Goal: Task Accomplishment & Management: Complete application form

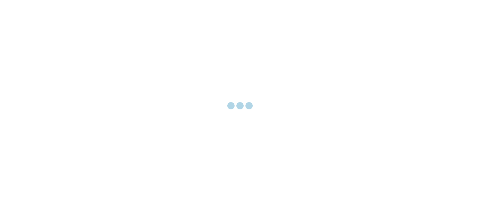
click at [154, 47] on div at bounding box center [240, 106] width 480 height 213
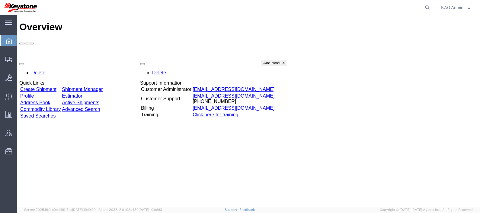
click at [47, 87] on link "Create Shipment" at bounding box center [38, 89] width 36 height 5
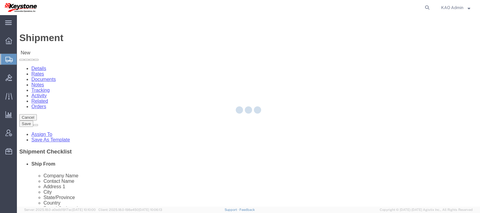
select select
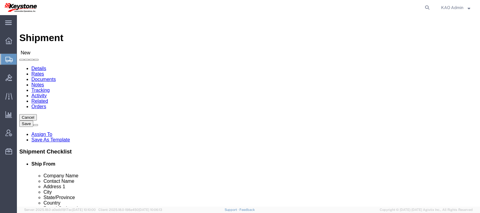
type input "exeter"
select select "30522"
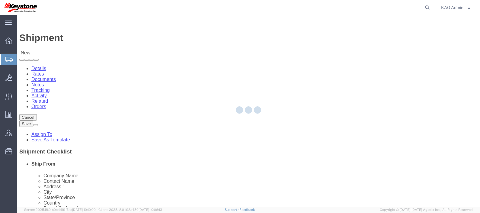
type input "8401"
type input "KAO"
type input "68 Slocum Ave"
type input "Exeter"
type input "18643"
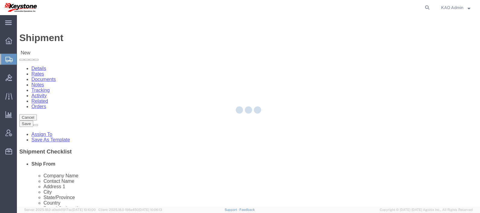
select select "PA"
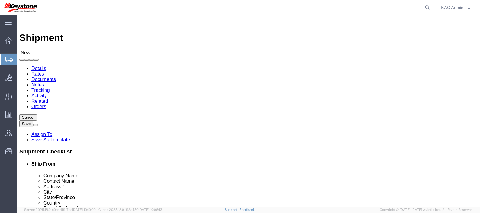
click input "text"
type input "Shipper"
click label "Company Name"
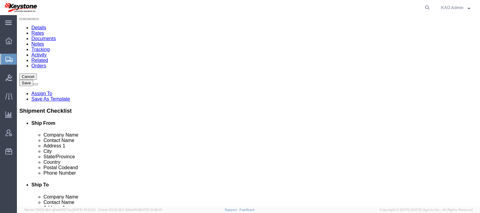
click input "text"
type input "6150000000"
click div "Location My Profile Location 3597 - Chrome Enhancements 8401 - Exeter - KAO War…"
click input "text"
type input "Amazon"
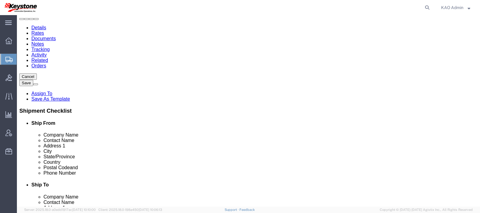
type input "Receiver"
click input "text"
type input "1180"
select select
type input "1180 Innovation Way"
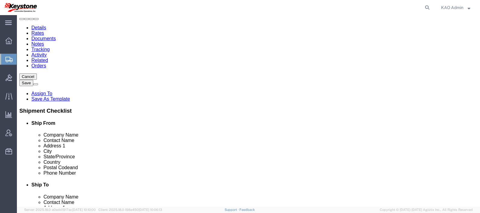
select select
type input "Fall River"
select select
type input "m"
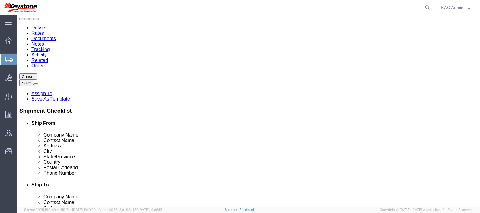
type input "ma"
type input "mas"
select select
select select "MA"
type input "02720"
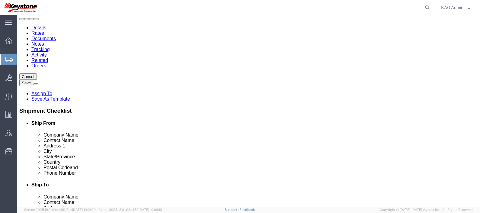
click input "text"
select select
type input "6"
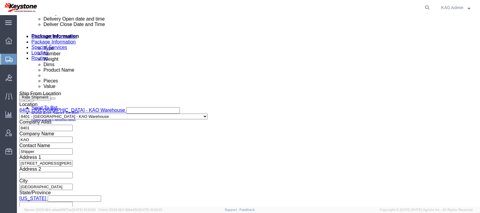
scroll to position [326, 0]
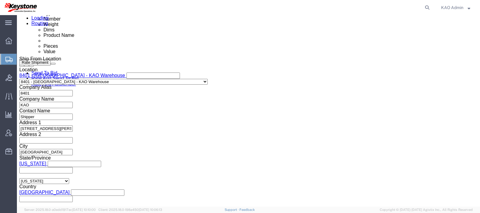
type input "6150000000"
click div
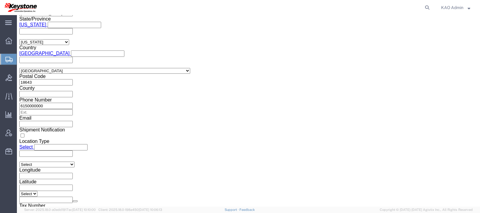
click button "Apply"
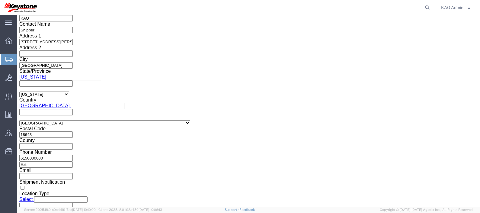
scroll to position [384, 0]
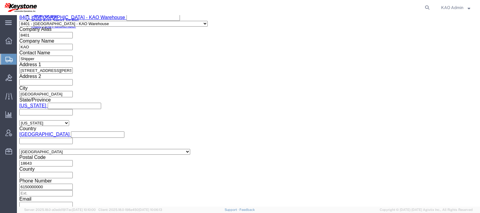
click div
click button "Apply"
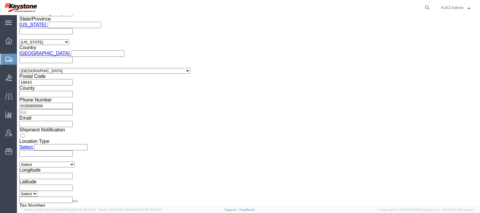
scroll to position [465, 0]
click select "Select Air Less than Truckload Multi-Leg Ocean Freight Rail Small Parcel Truckl…"
select select "TL"
click select "Select Air Less than Truckload Multi-Leg Ocean Freight Rail Small Parcel Truckl…"
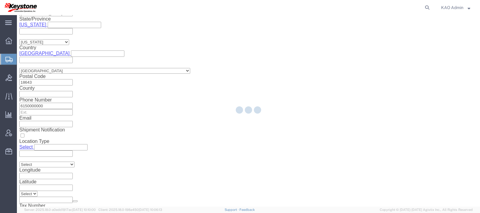
select select
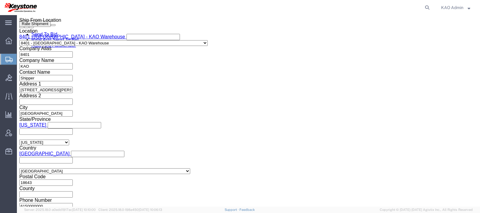
scroll to position [364, 0]
click button "Save"
type button "Save"
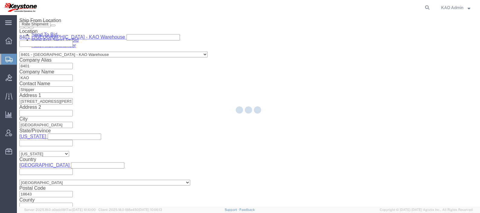
select select "30522"
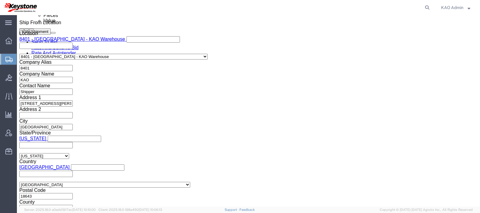
click span "56730223"
copy span "56730223"
click select "Select Account Type Activity ID Airline Appointment Number ASN Batch Request # …"
select select "BOL"
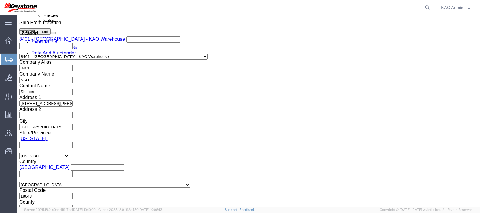
click select "Select Account Type Activity ID Airline Appointment Number ASN Batch Request # …"
paste input "56730223"
type input "56730223"
click select "Select Account Type Activity ID Airline Appointment Number ASN Batch Request # …"
select select "PURCHORD"
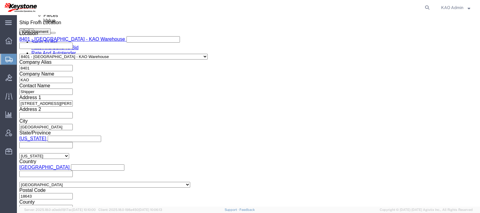
click select "Select Account Type Activity ID Airline Appointment Number ASN Batch Request # …"
paste input "6ihovg2w, 6zayrj2b, 0004128187"
type input "6ihovg2w, 6zayrj2b, 0004128187"
click input "56730223"
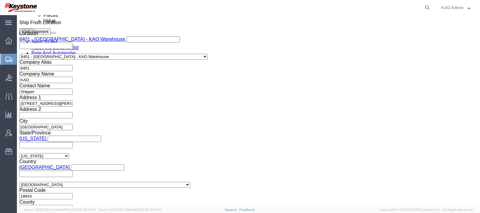
click input "56730223"
click div "Ship From Location Location 8401 - Exeter - KAO Warehouse Select My Profile Loc…"
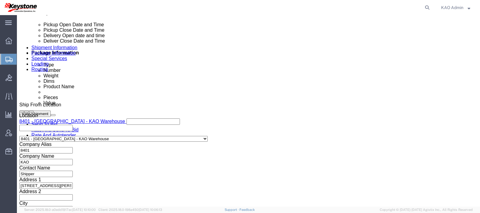
click button "Save"
type button "Save"
drag, startPoint x: 143, startPoint y: 55, endPoint x: 127, endPoint y: 40, distance: 22.7
click icon
click select "Select Buyer Cost Center Department Operations Number Order Number Sales Person"
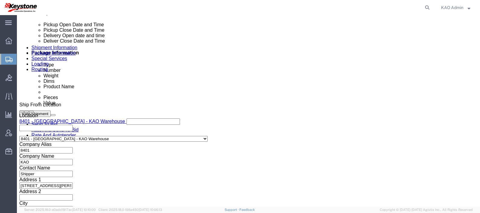
select select "COSTCENTER"
click select "Select Buyer Cost Center Department Operations Number Order Number Sales Person"
type input "8401"
click input "text"
type input "8401"
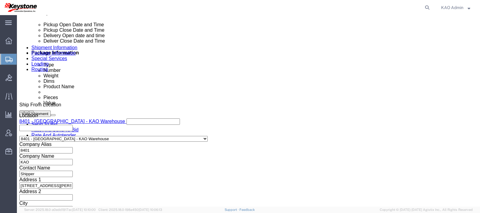
click icon
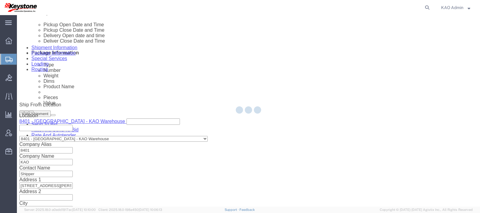
scroll to position [6, 0]
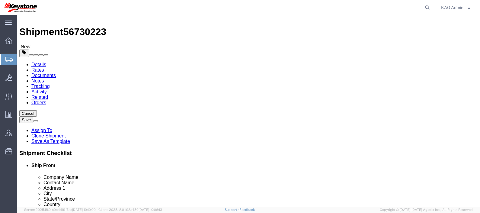
click select "Select Bale(s) Basket(s) Bolt(s) Bottle(s) Buckets Bulk Bundle(s) Can(s) Cardbo…"
select select "YRPK"
click select "Select Bale(s) Basket(s) Bolt(s) Bottle(s) Buckets Bulk Bundle(s) Can(s) Cardbo…"
type input "5"
type input "4"
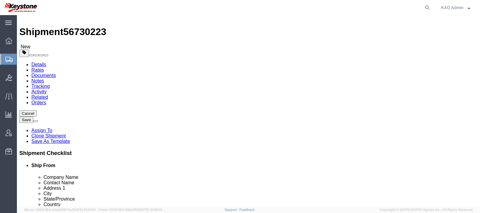
type input "48"
type input "8"
type input "4520"
click div "Package Type Select Bale(s) Basket(s) Bolt(s) Bottle(s) Buckets Bulk Bundle(s) …"
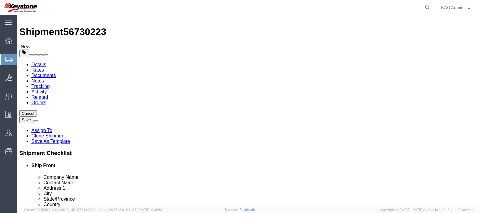
click link "Add Content"
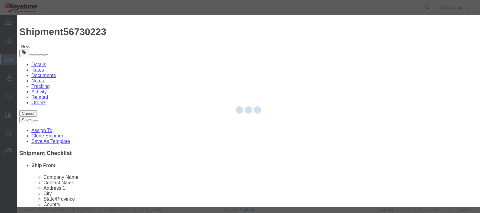
click at [183, 63] on div at bounding box center [248, 110] width 463 height 191
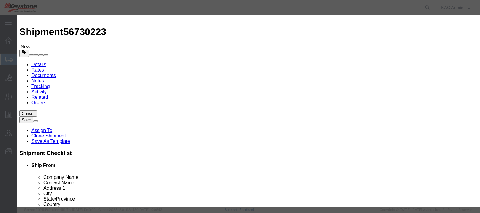
click input "text"
type input "other"
click strong "Other"
select select "LBS"
select select "USD"
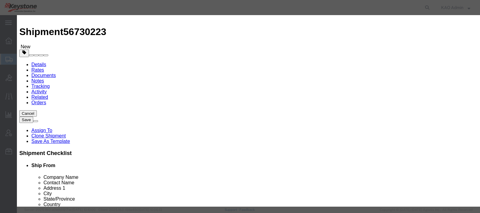
type input "Other"
click input "text"
type input "5"
type input "1"
click button "Save & Close"
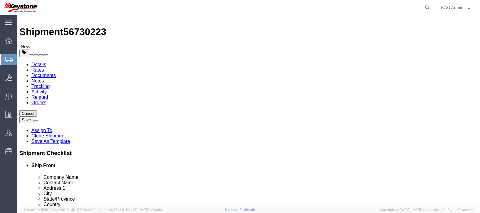
click link "Rates"
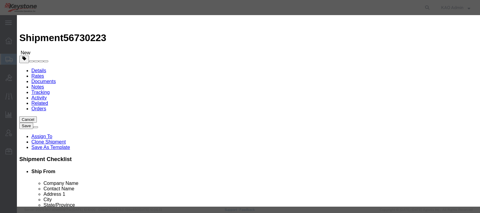
select select "4622"
select select "13989"
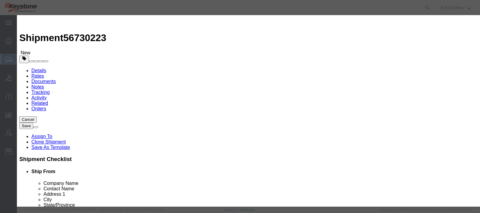
type input "2000"
type input "2,000.00"
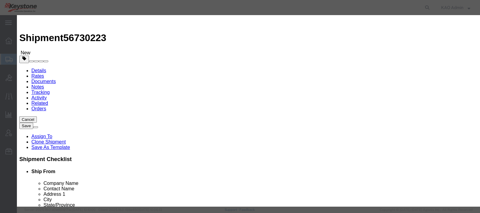
paste input "56730223"
type input "56730223"
type input "N/A"
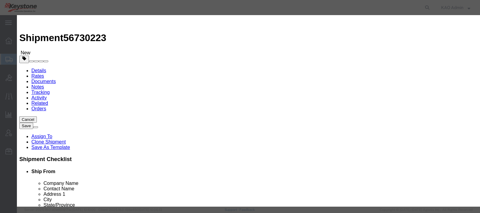
type input "6150000000"
drag, startPoint x: 336, startPoint y: 121, endPoint x: 339, endPoint y: 124, distance: 4.1
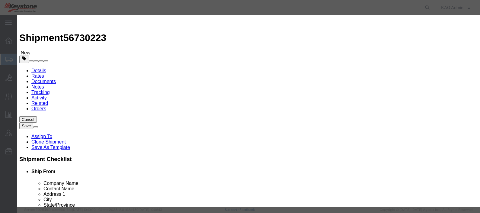
select select "0600"
